Goal: Book appointment/travel/reservation

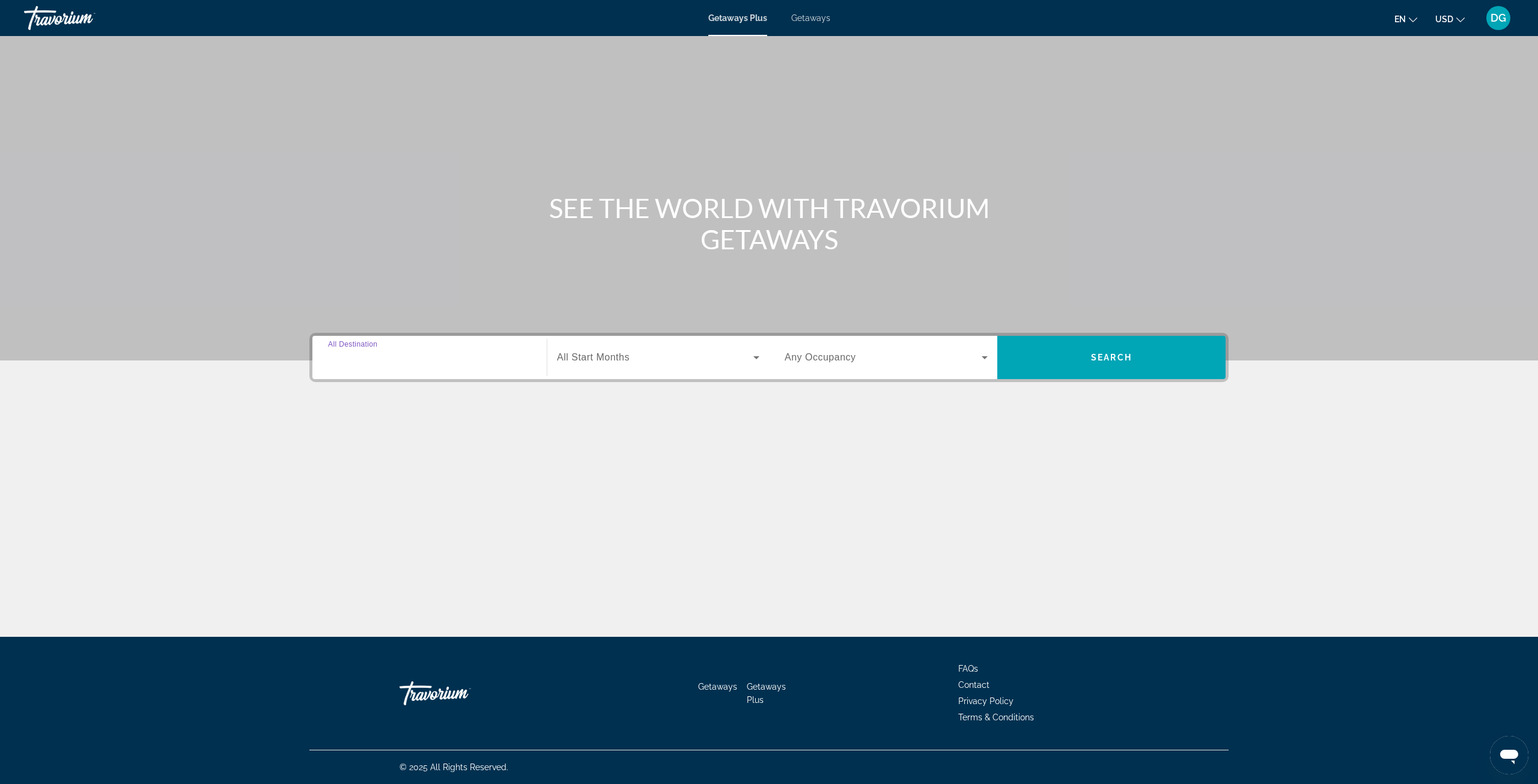
click at [483, 353] on input "Destination All Destinations" at bounding box center [429, 357] width 203 height 14
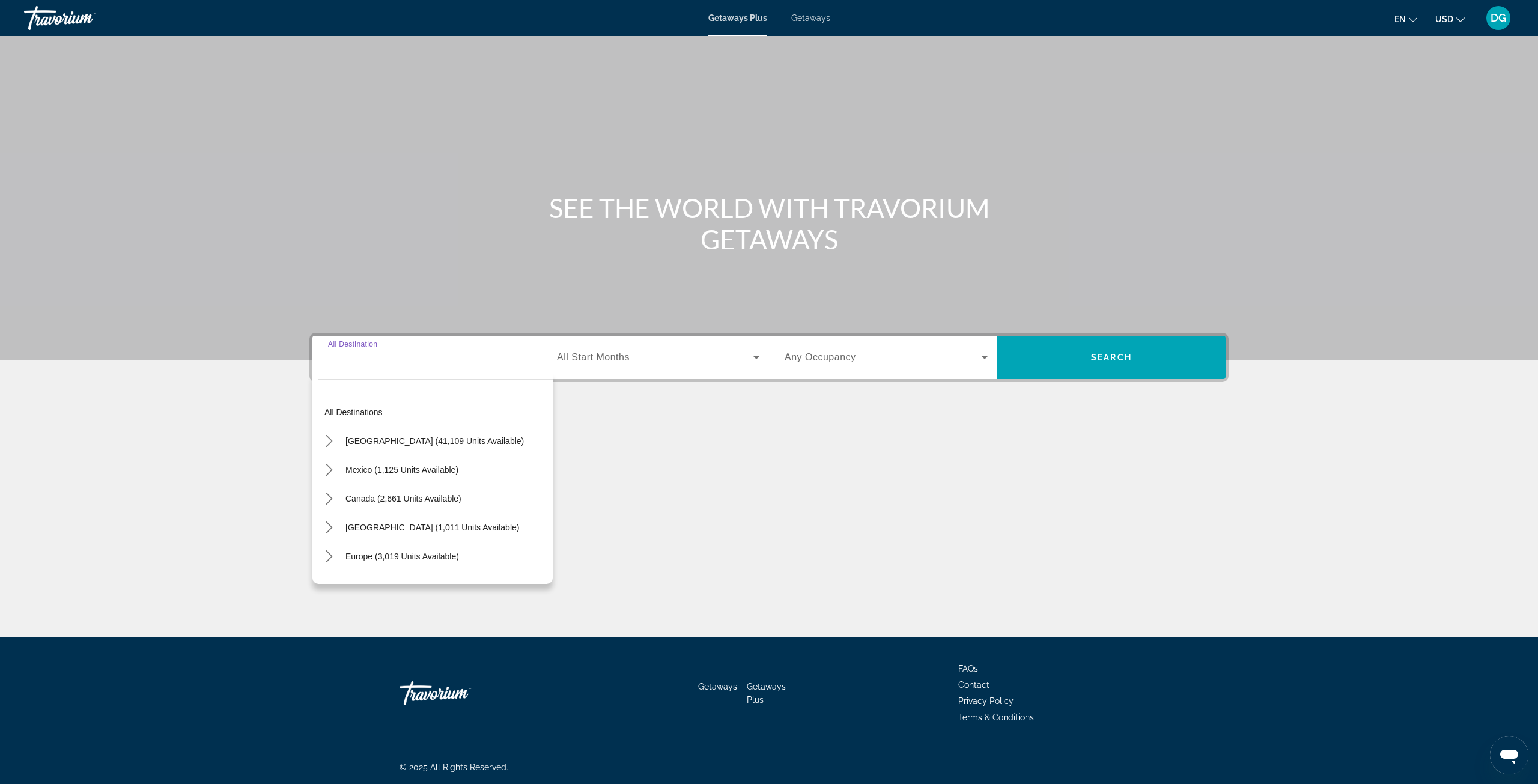
drag, startPoint x: 408, startPoint y: 342, endPoint x: 410, endPoint y: 348, distance: 6.3
click at [409, 345] on div "Search widget" at bounding box center [429, 357] width 203 height 34
click at [402, 365] on div "Search widget" at bounding box center [429, 357] width 203 height 34
click at [347, 367] on div "Search widget" at bounding box center [429, 357] width 203 height 34
click at [334, 374] on div "All destinations [GEOGRAPHIC_DATA] (41,109 units available) [GEOGRAPHIC_DATA] (…" at bounding box center [433, 478] width 241 height 210
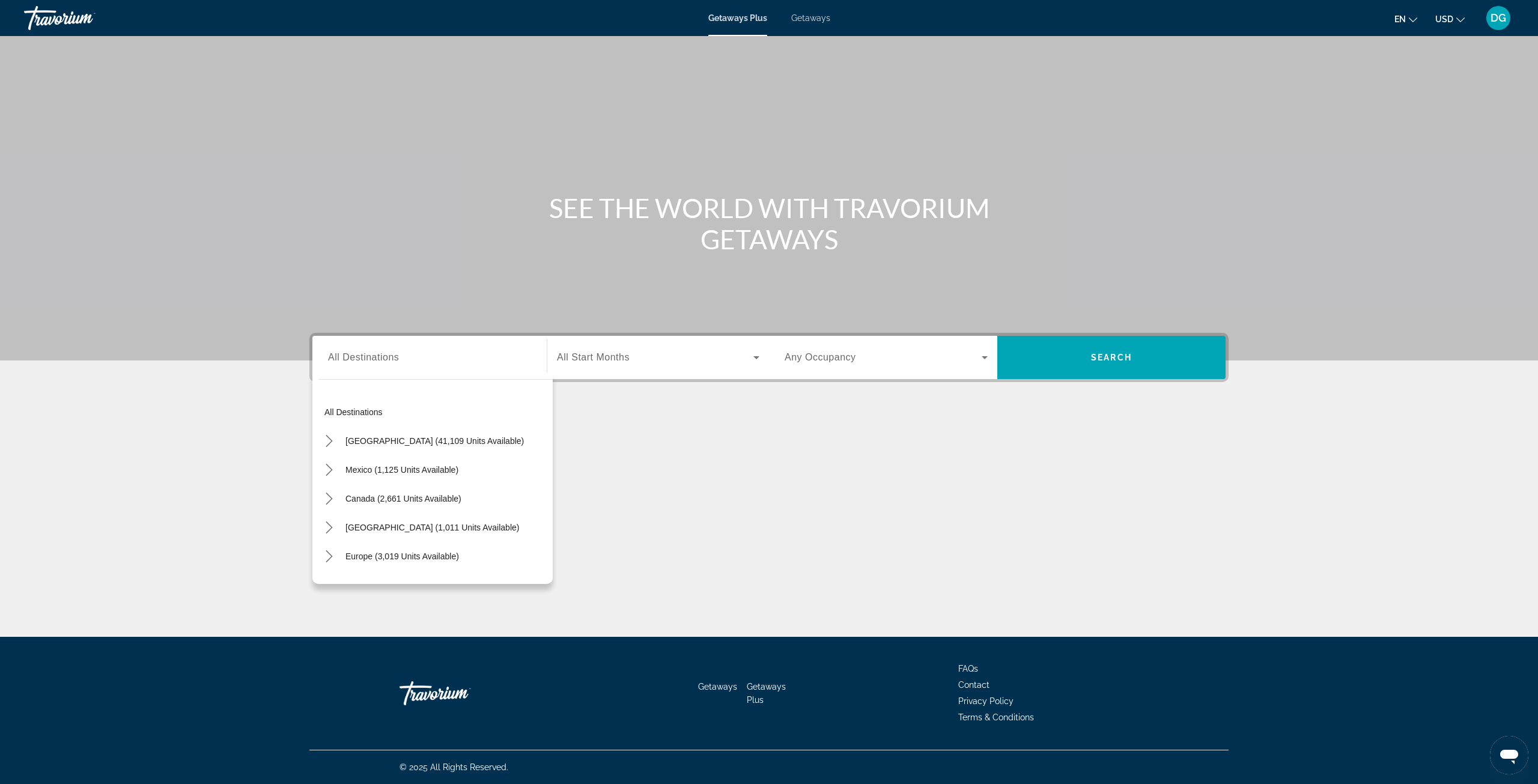
click at [623, 361] on label "Start Month All Start Months" at bounding box center [593, 357] width 73 height 11
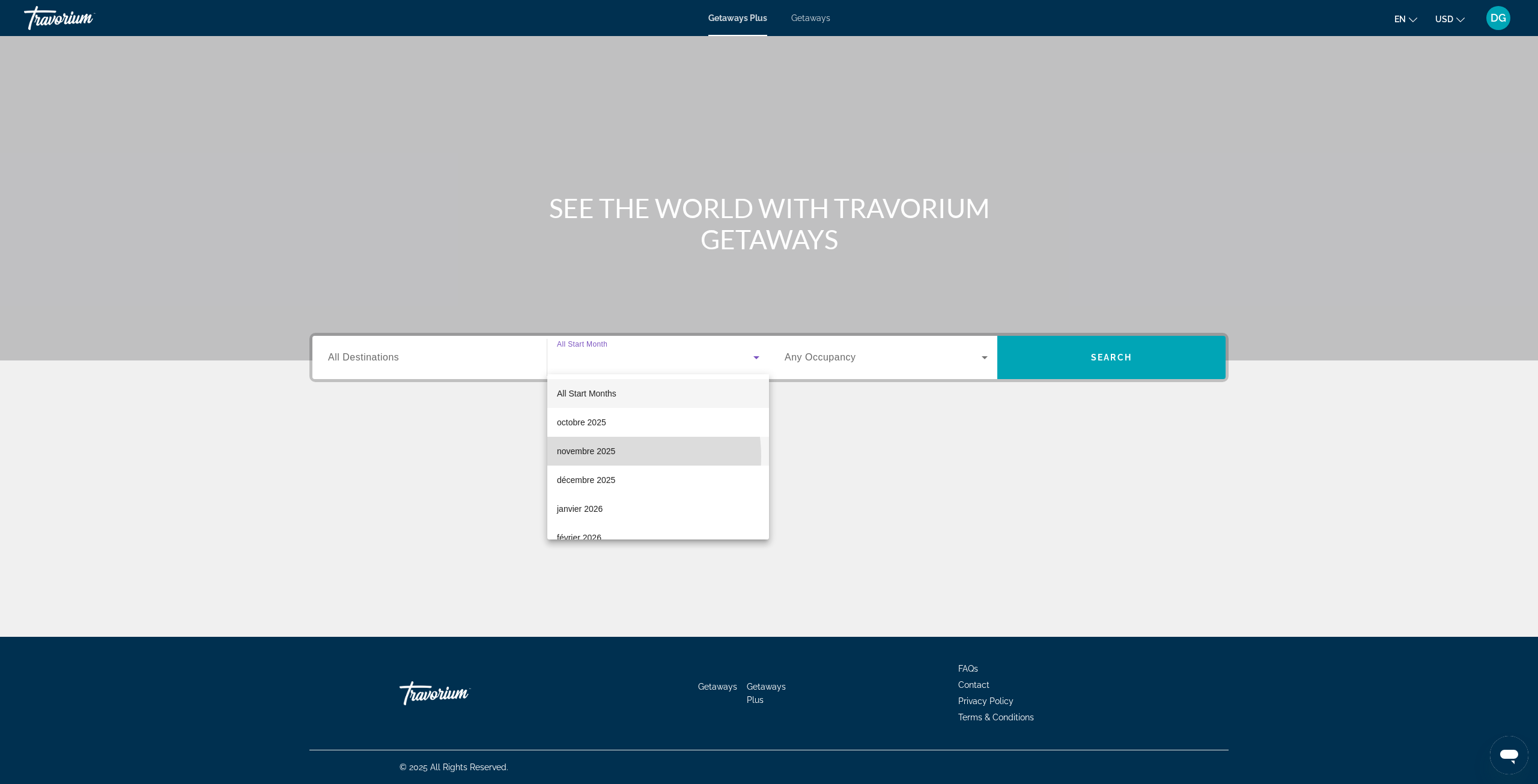
click at [600, 457] on span "novembre 2025" at bounding box center [585, 450] width 58 height 14
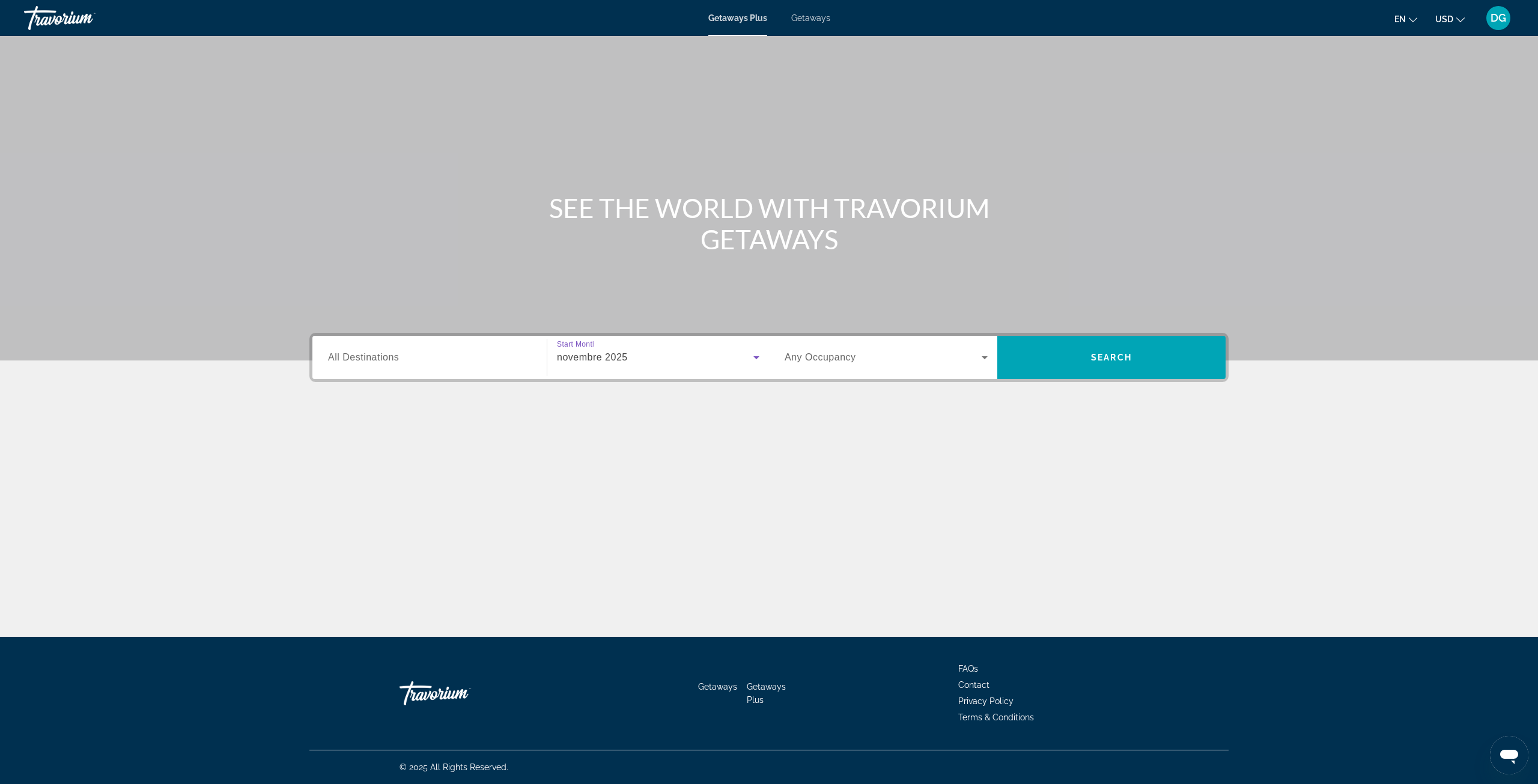
click at [839, 355] on span "Any Occupancy" at bounding box center [820, 357] width 71 height 10
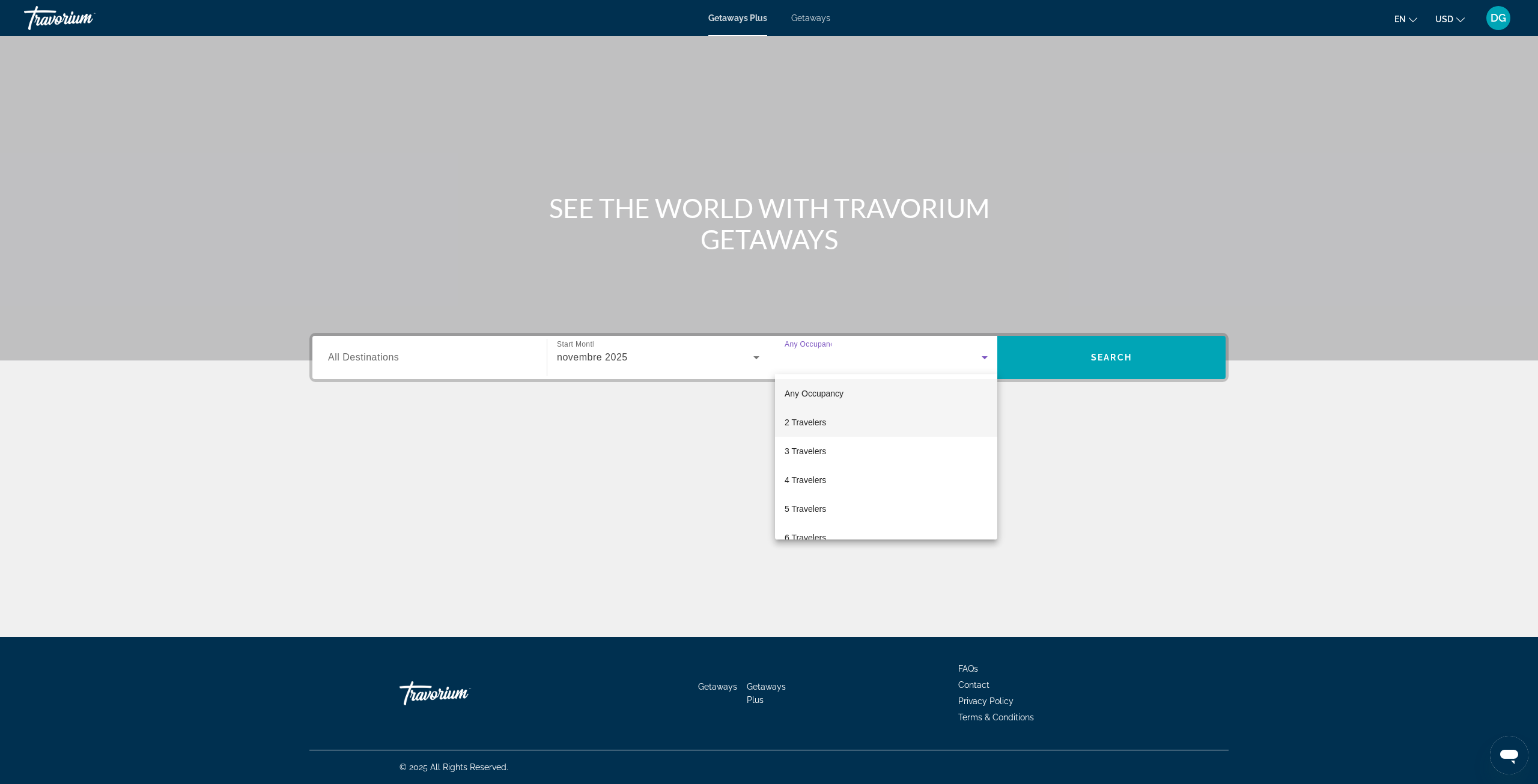
click at [828, 419] on mat-option "2 Travelers" at bounding box center [886, 422] width 222 height 29
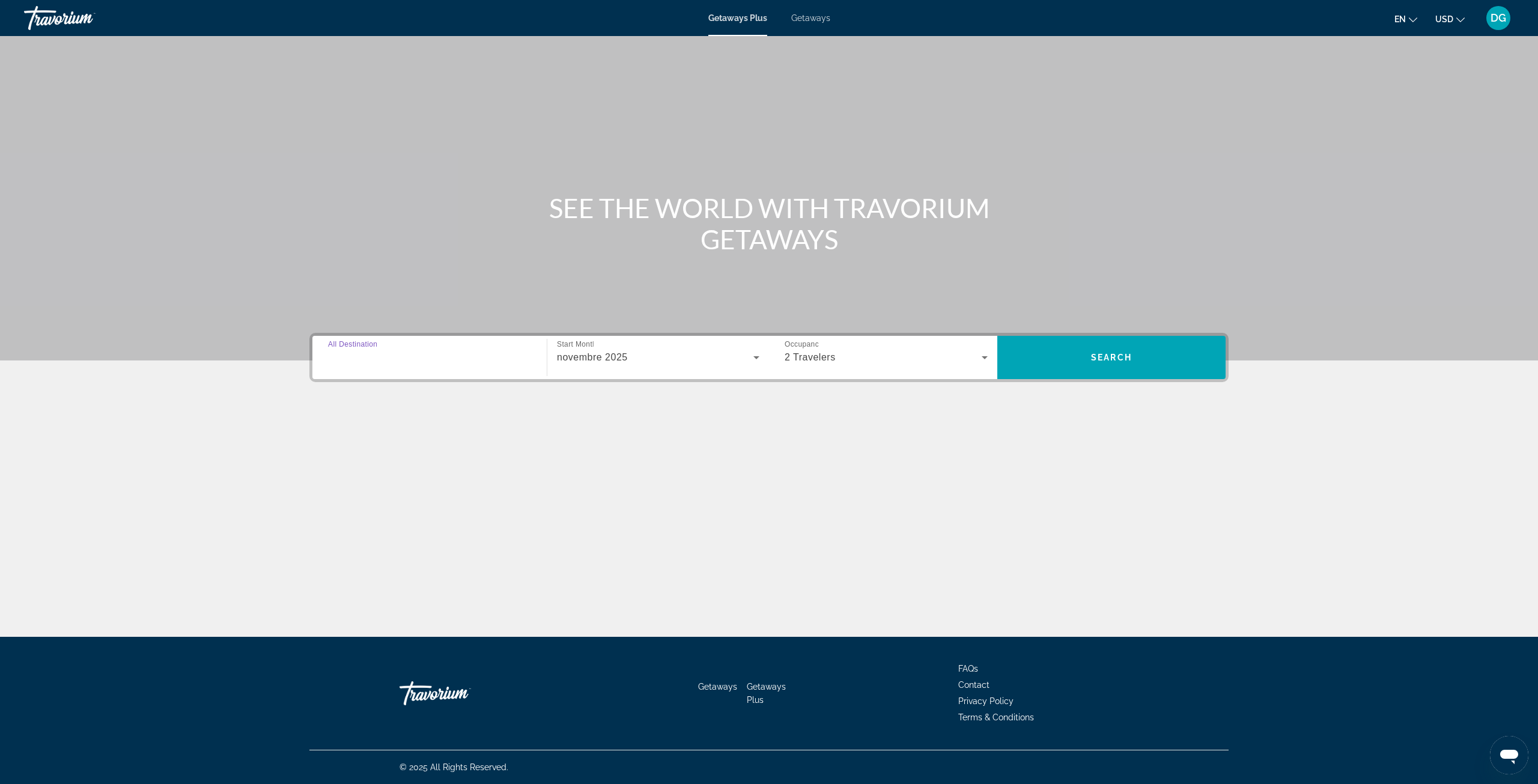
click at [419, 359] on input "Destination All Destinations" at bounding box center [429, 357] width 203 height 14
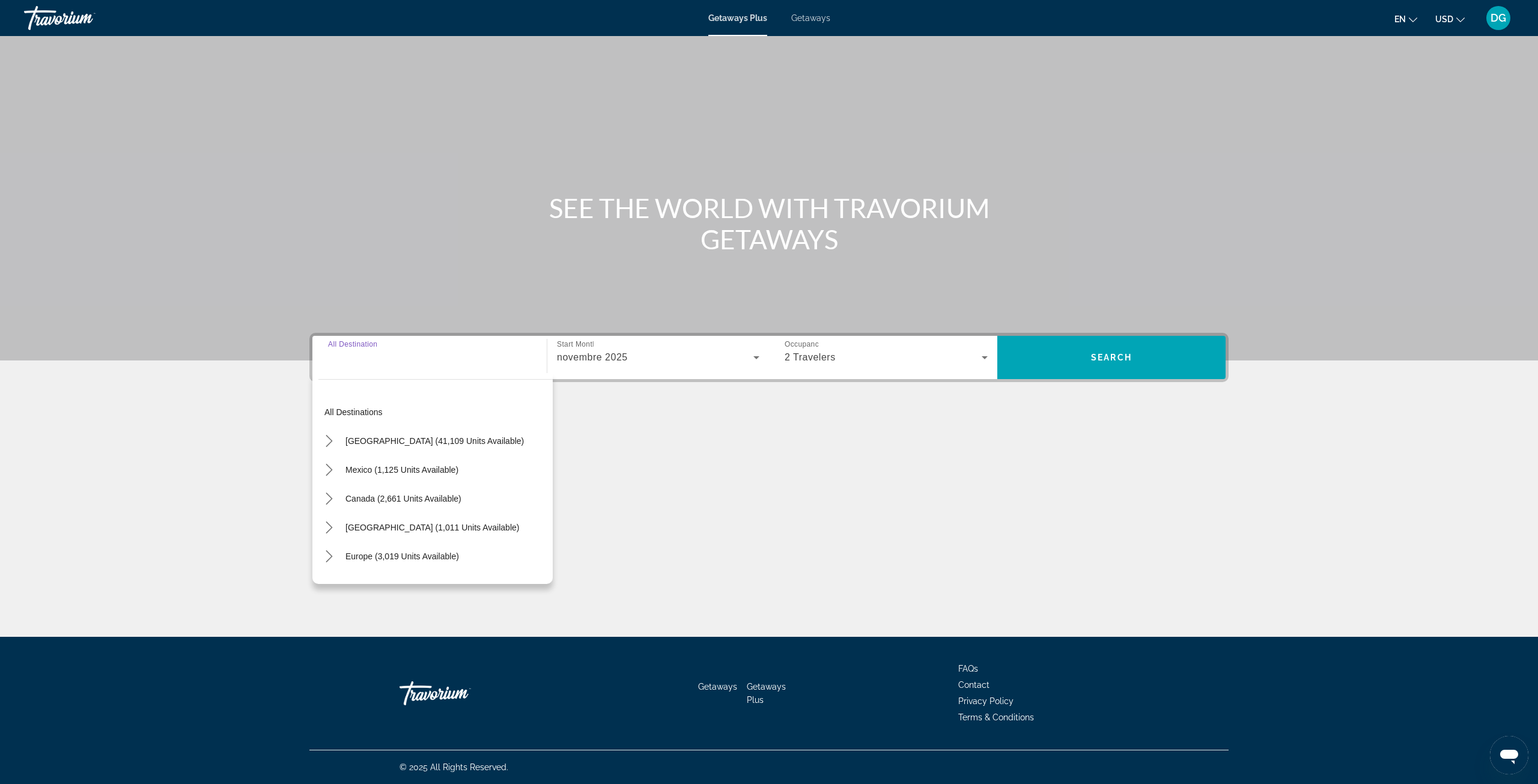
click at [357, 371] on div "Search widget" at bounding box center [429, 357] width 203 height 34
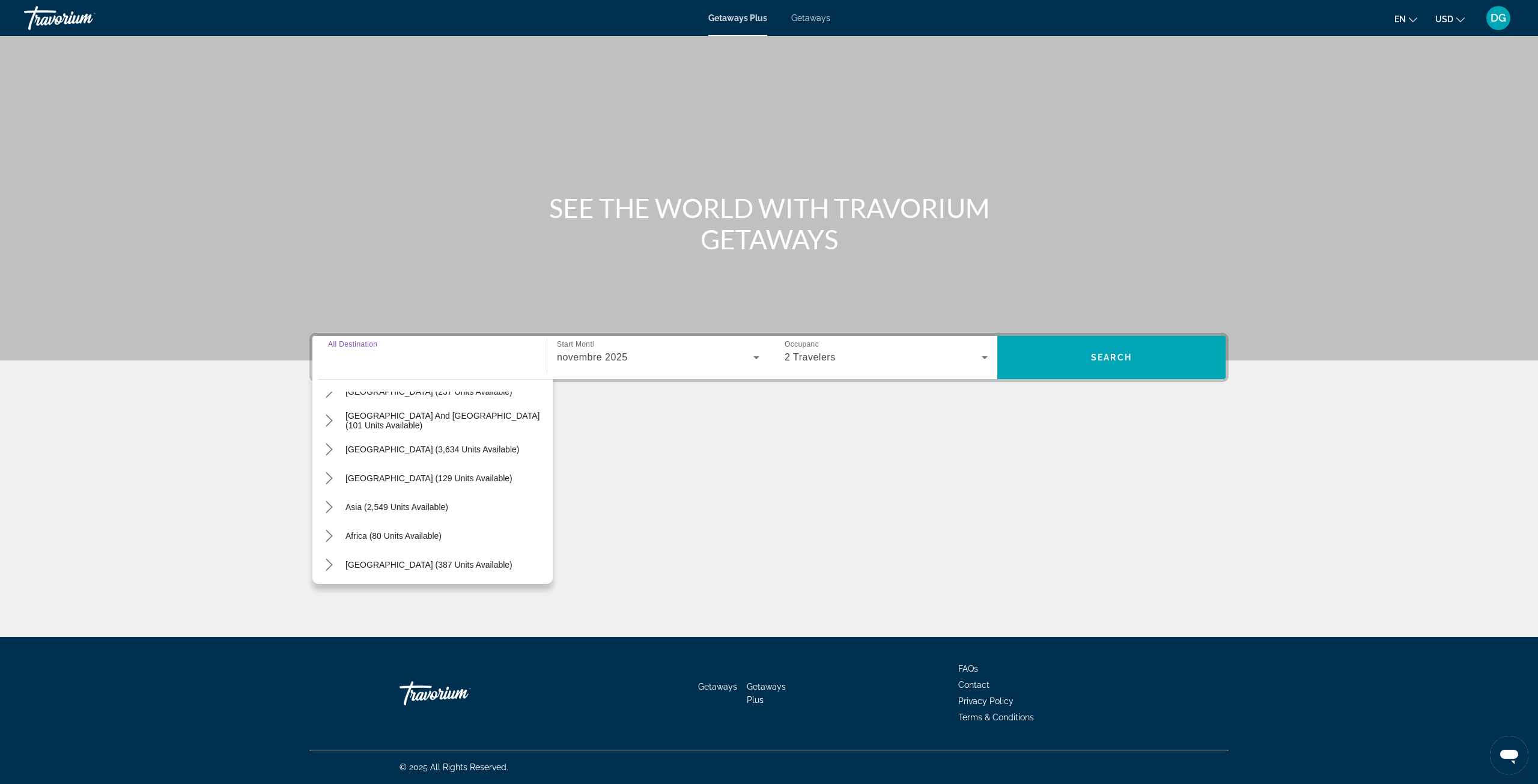
scroll to position [195, 0]
